Goal: Find specific page/section: Find specific page/section

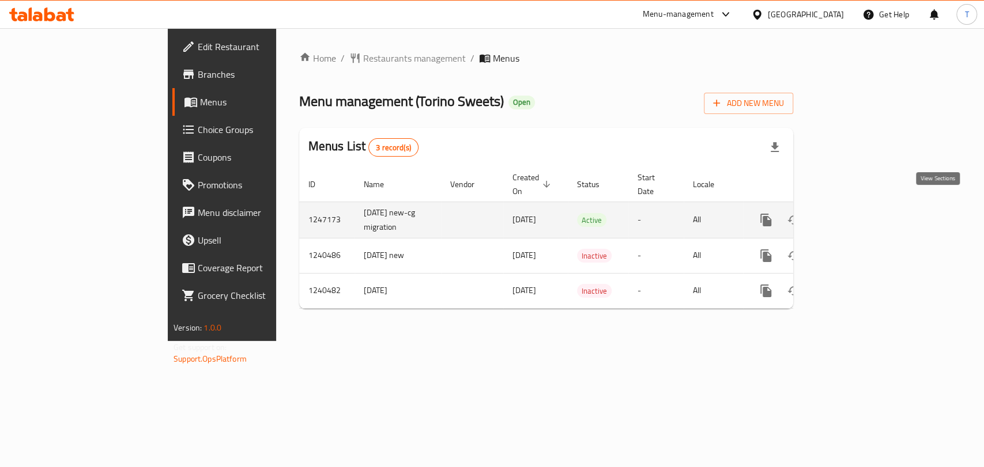
click at [863, 212] on link "enhanced table" at bounding box center [849, 220] width 28 height 28
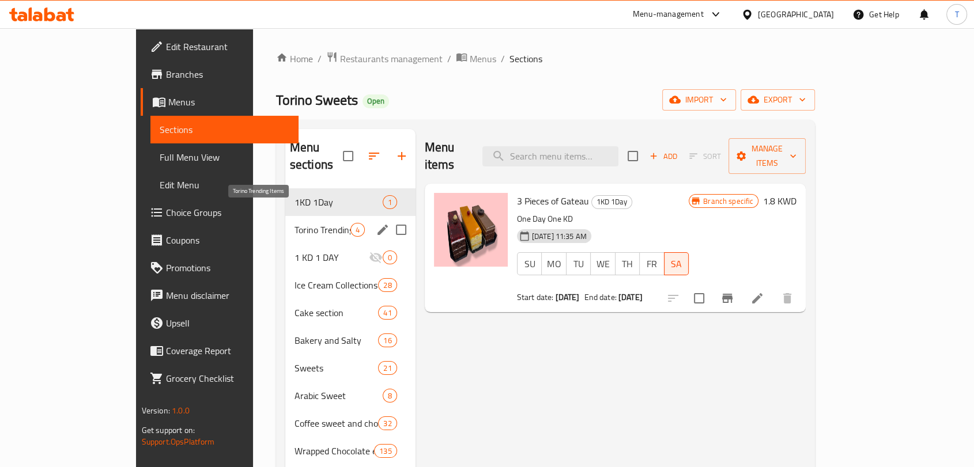
click at [295, 223] on span "Torino Trending Items" at bounding box center [323, 230] width 56 height 14
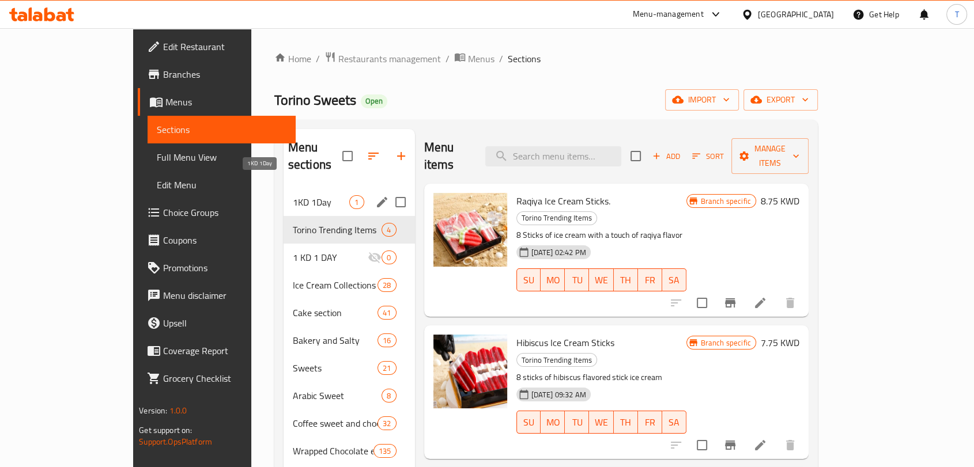
click at [293, 195] on span "1KD 1Day" at bounding box center [321, 202] width 57 height 14
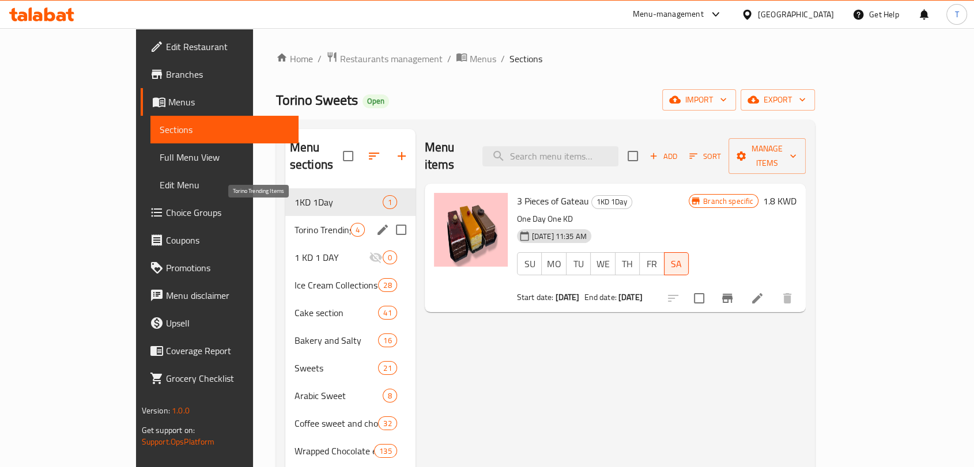
click at [295, 223] on span "Torino Trending Items" at bounding box center [323, 230] width 56 height 14
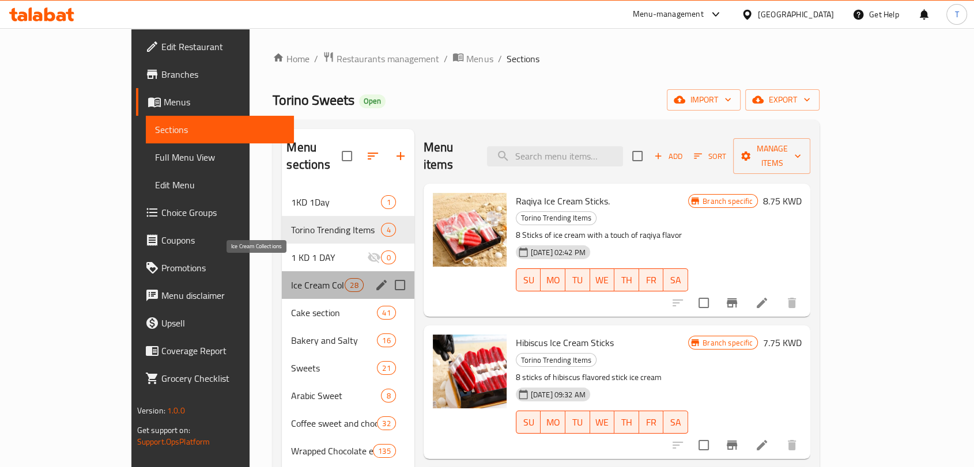
click at [291, 278] on span "Ice Cream Collections" at bounding box center [318, 285] width 54 height 14
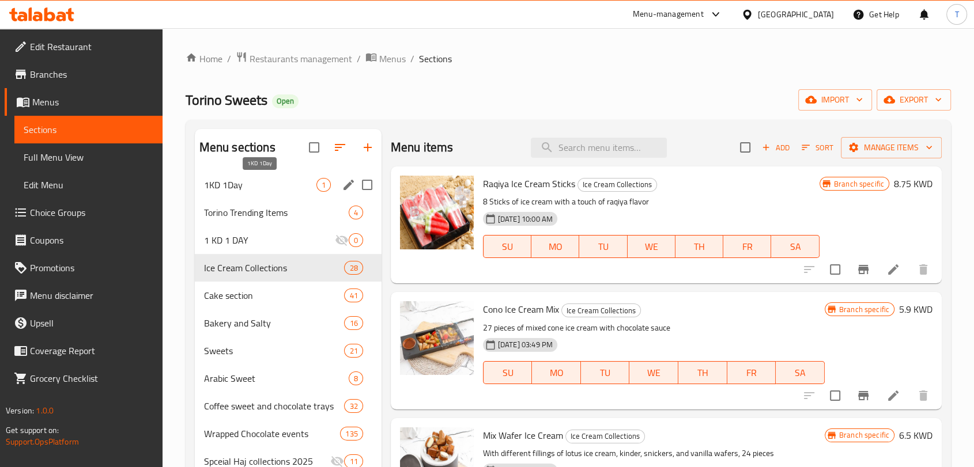
click at [269, 182] on span "1KD 1Day" at bounding box center [260, 185] width 112 height 14
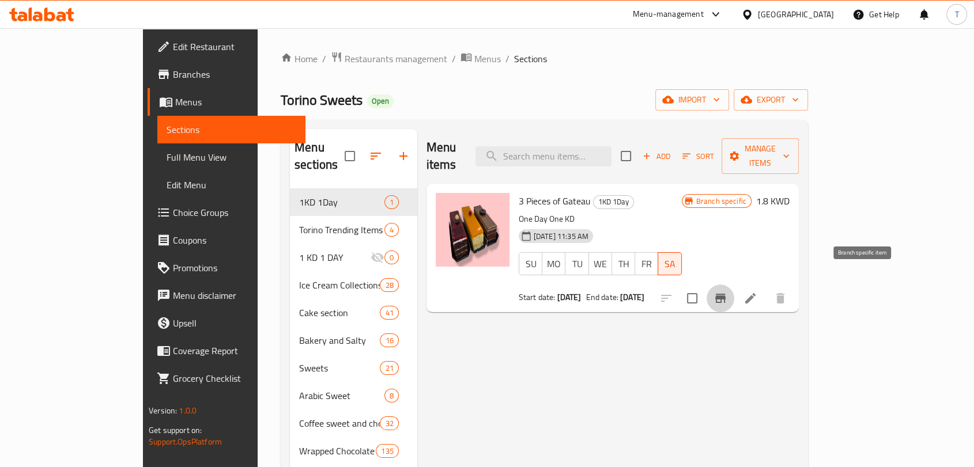
click at [734, 285] on button "Branch-specific-item" at bounding box center [721, 299] width 28 height 28
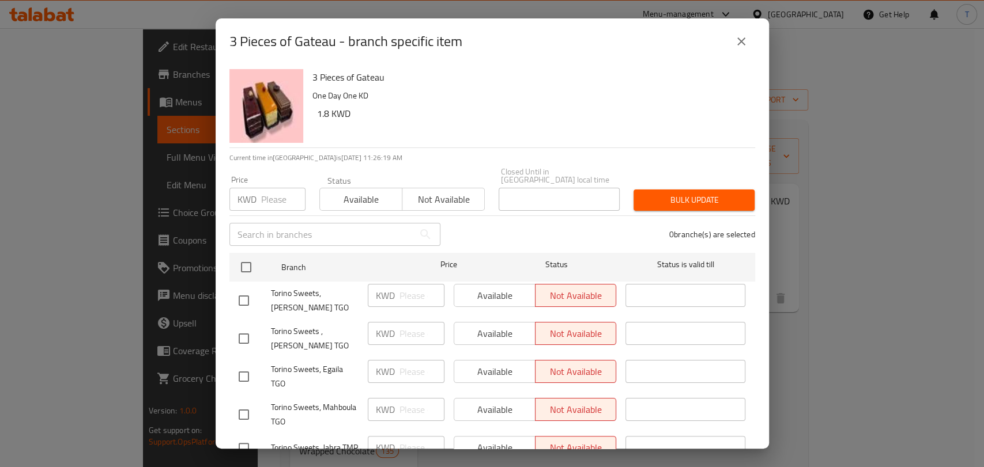
click at [742, 38] on icon "close" at bounding box center [741, 42] width 14 height 14
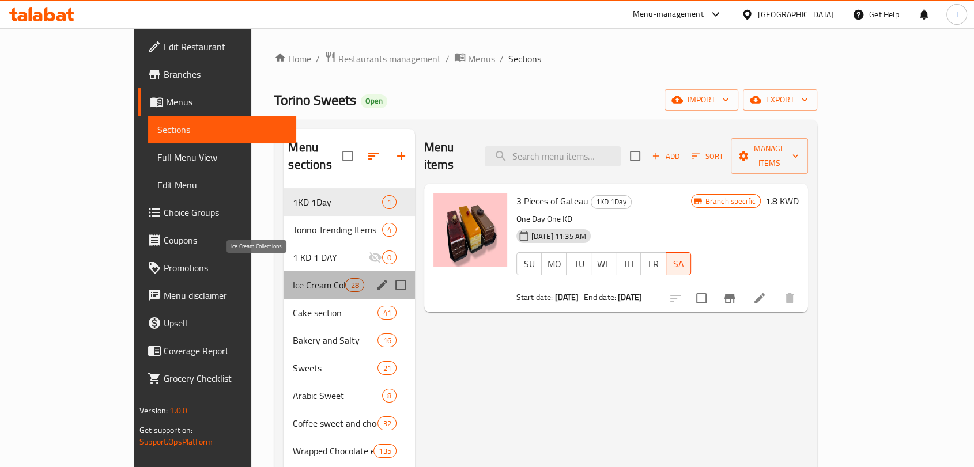
click at [293, 278] on span "Ice Cream Collections" at bounding box center [319, 285] width 52 height 14
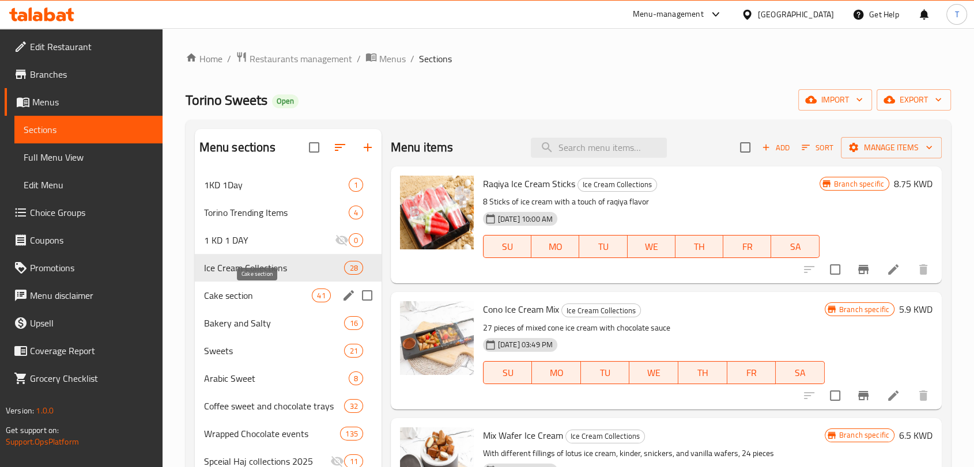
click at [267, 297] on span "Cake section" at bounding box center [258, 296] width 108 height 14
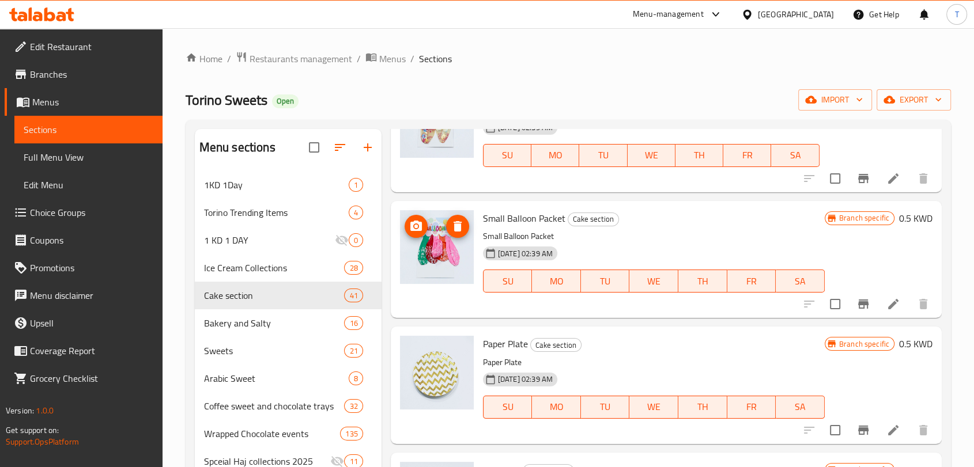
scroll to position [4596, 0]
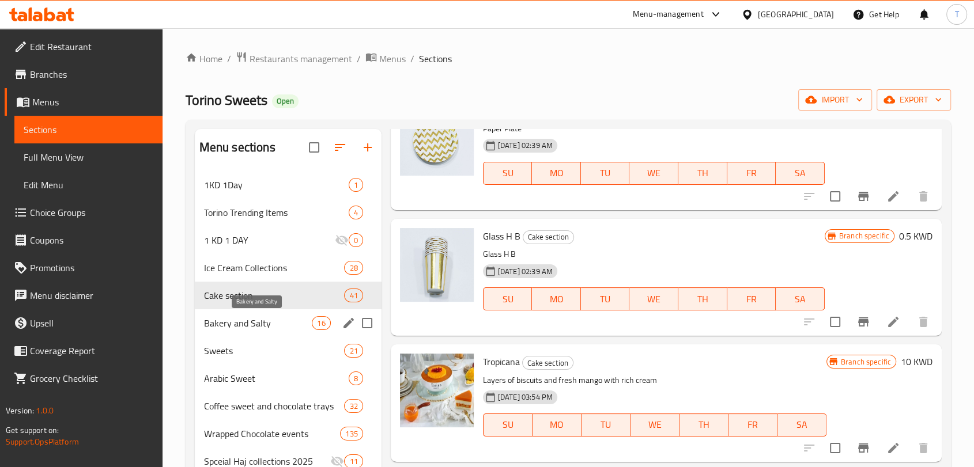
click at [266, 326] on span "Bakery and Salty" at bounding box center [258, 323] width 108 height 14
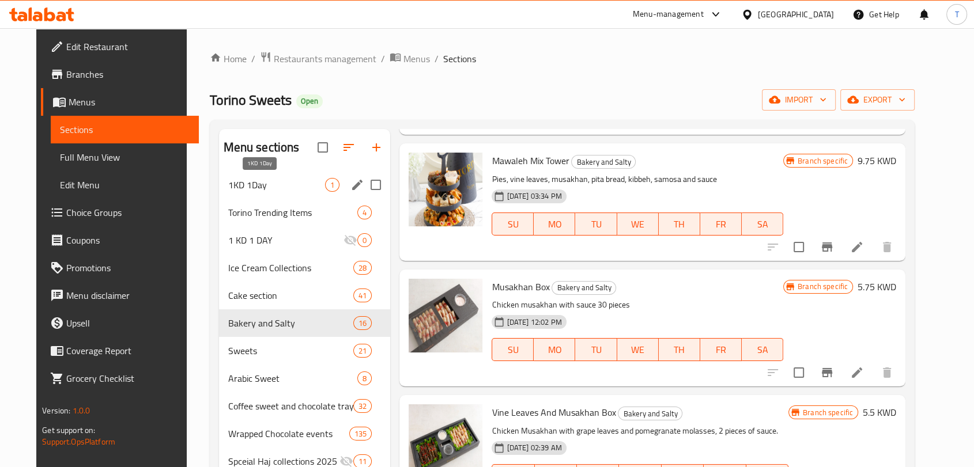
click at [271, 187] on span "1KD 1Day" at bounding box center [276, 185] width 97 height 14
